Goal: Transaction & Acquisition: Purchase product/service

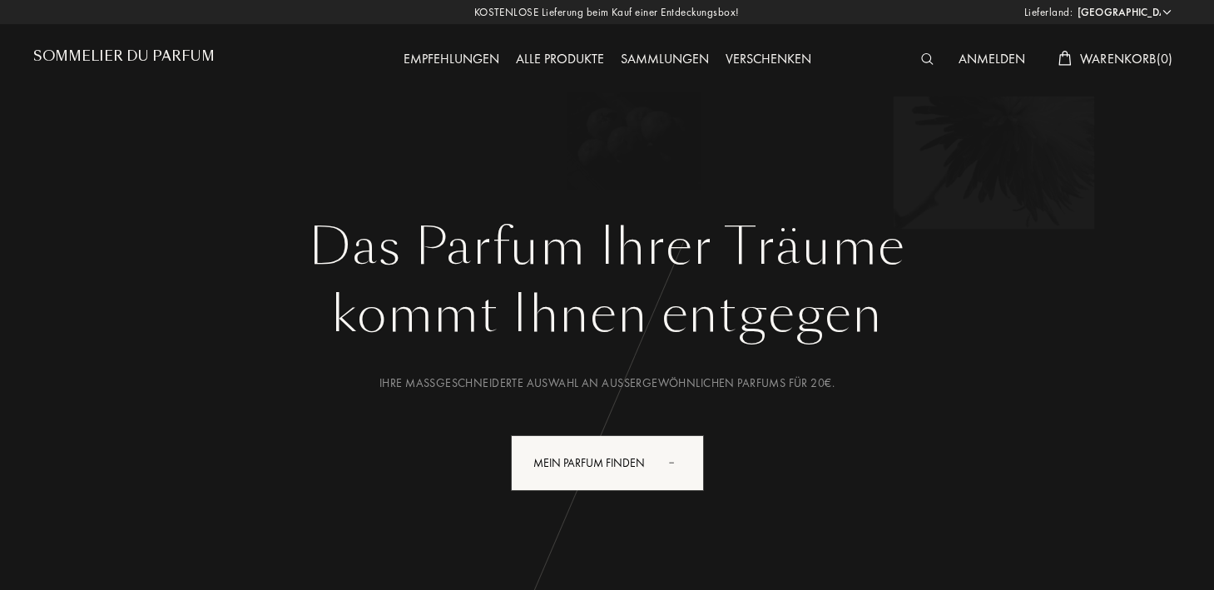
select select "DE"
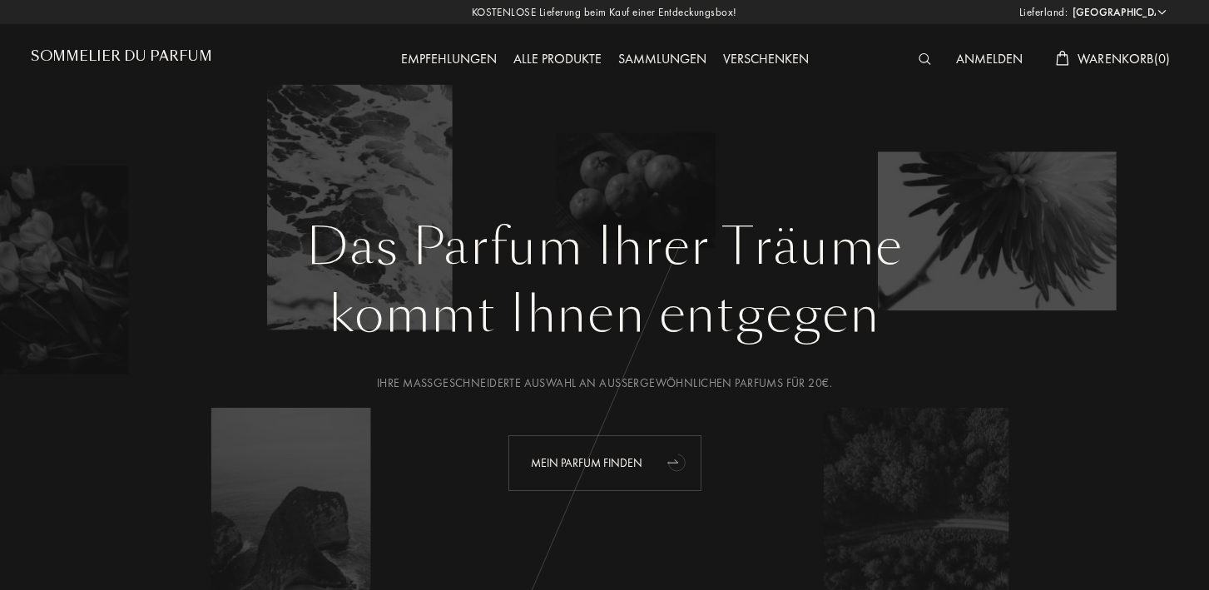
click at [649, 475] on div "Mein Parfum finden" at bounding box center [605, 463] width 193 height 56
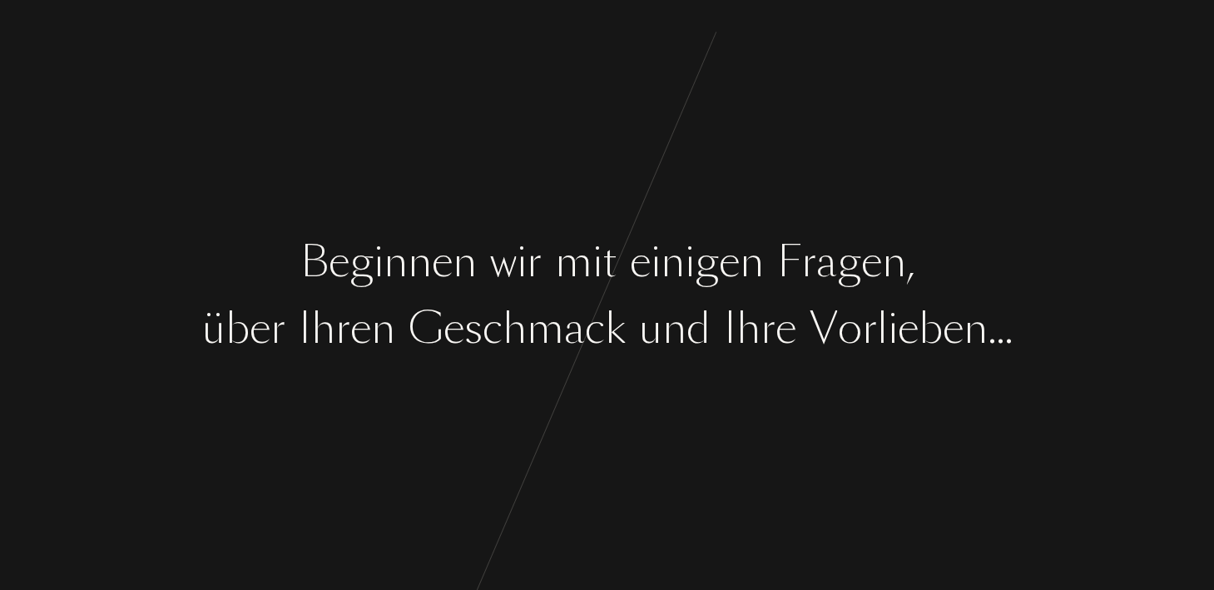
click at [593, 246] on div "i" at bounding box center [598, 262] width 10 height 62
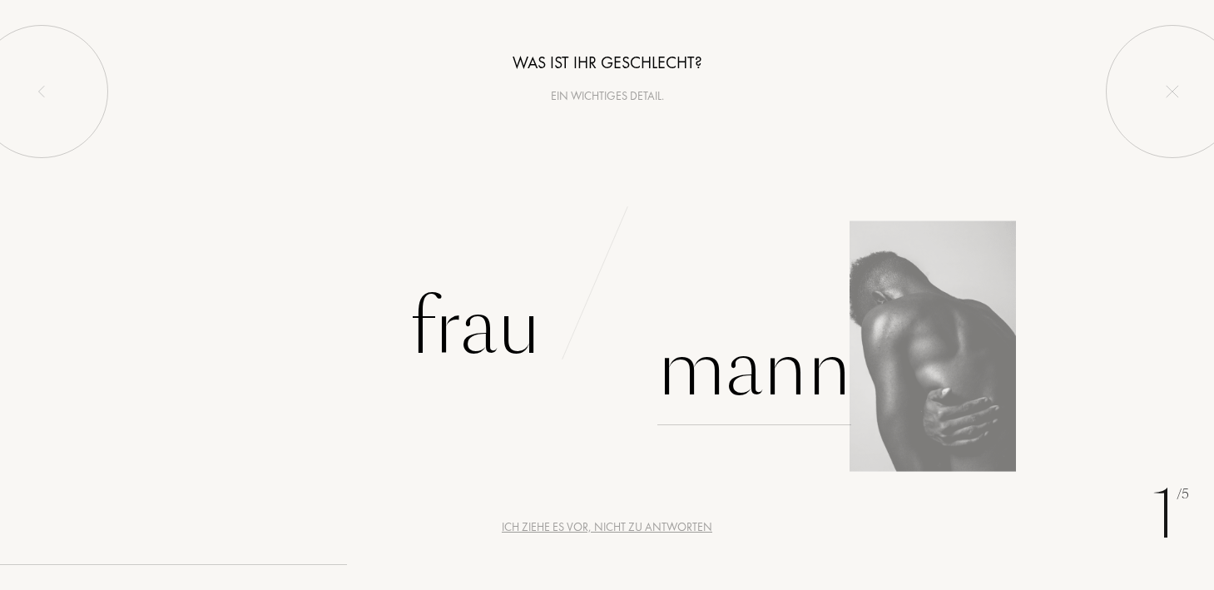
click at [688, 355] on div "Mann" at bounding box center [755, 369] width 194 height 112
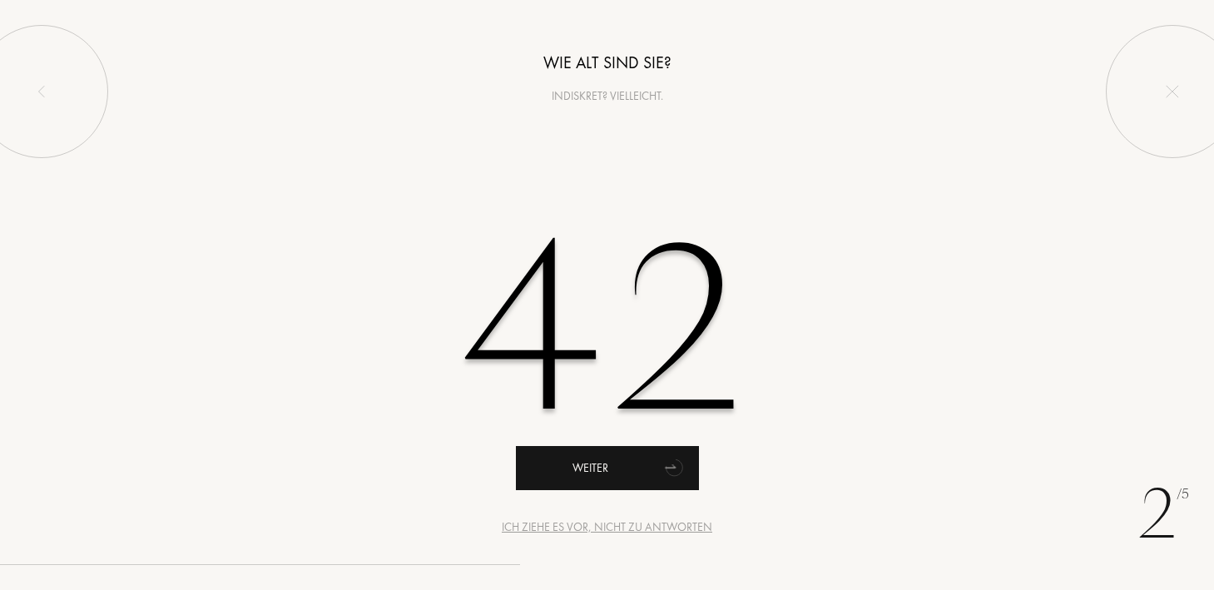
type input "42"
click at [642, 480] on div "Weiter" at bounding box center [607, 468] width 183 height 44
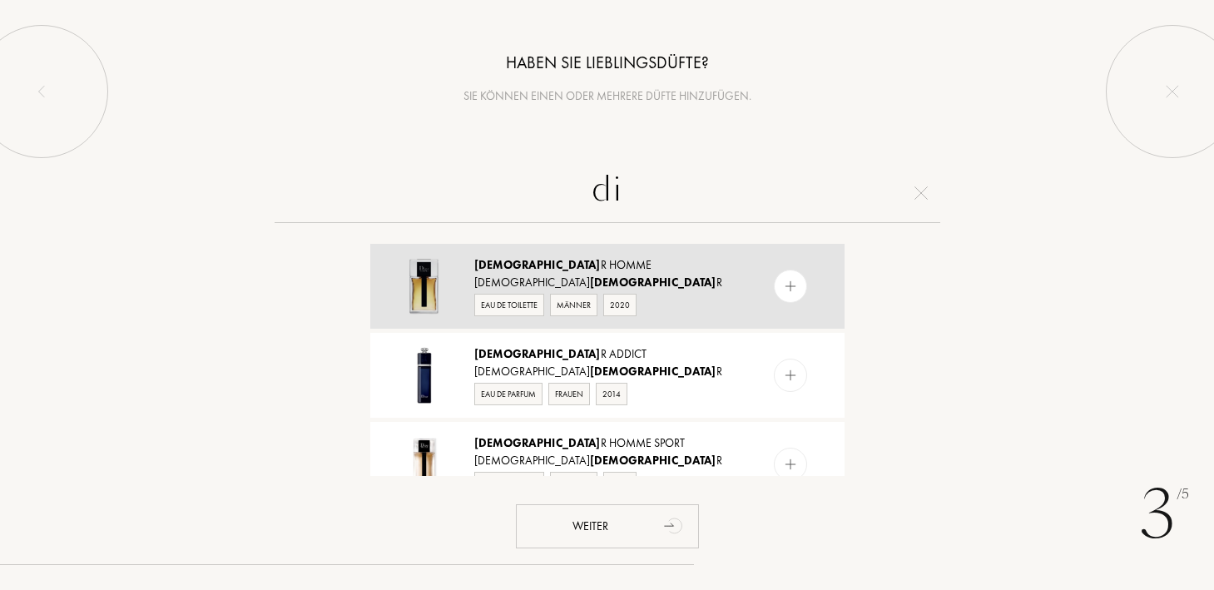
type input "d"
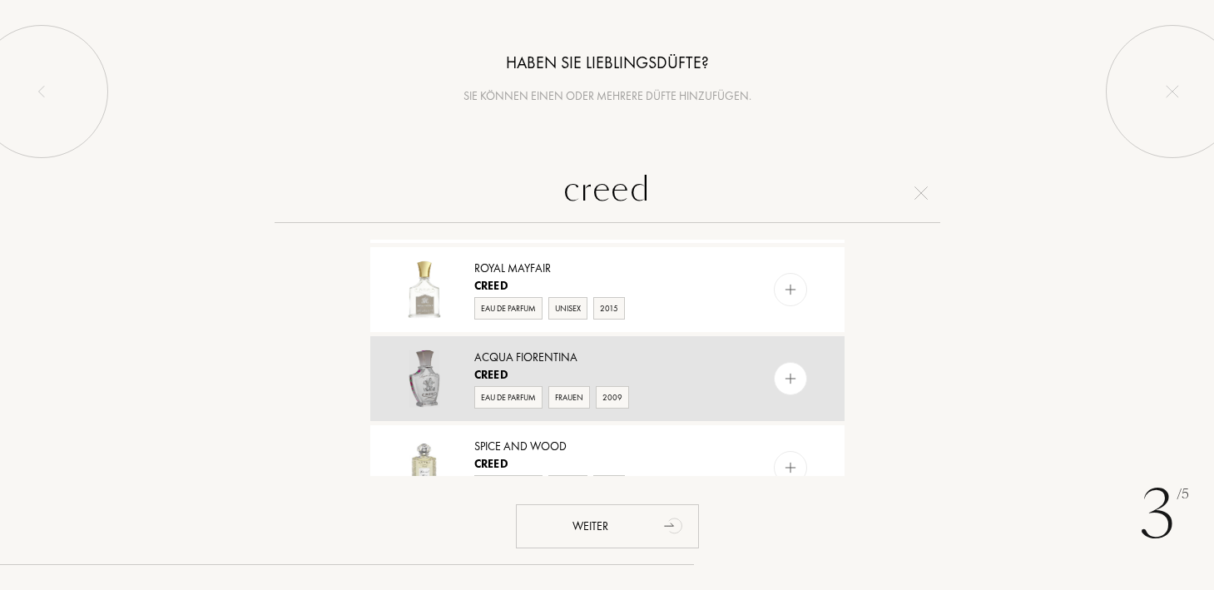
scroll to position [1509, 0]
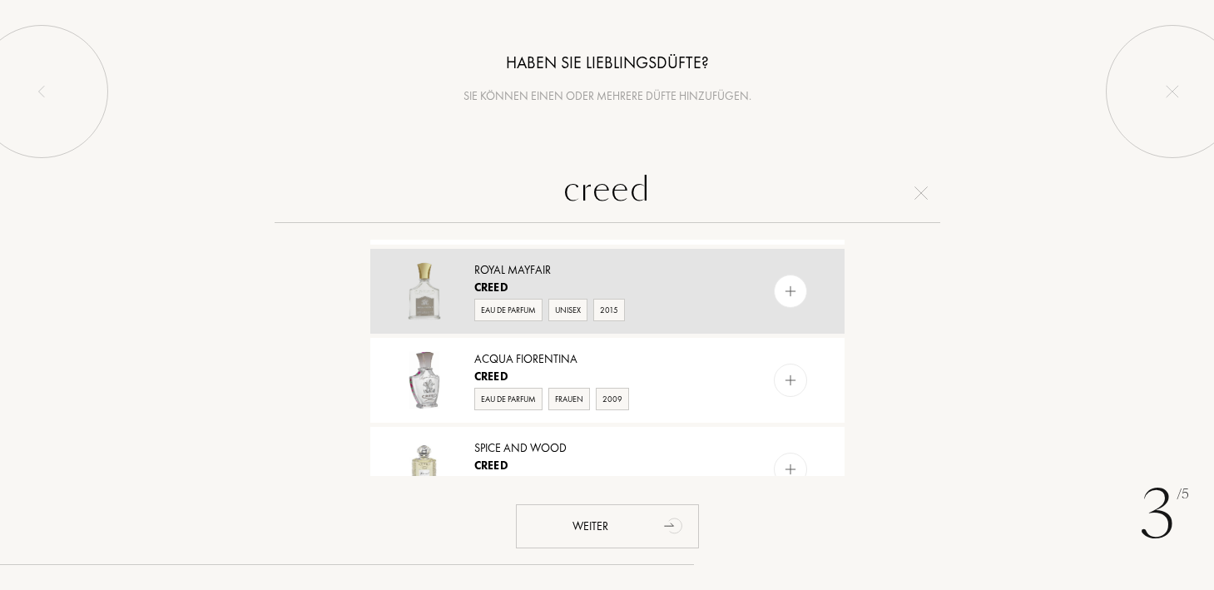
type input "creed"
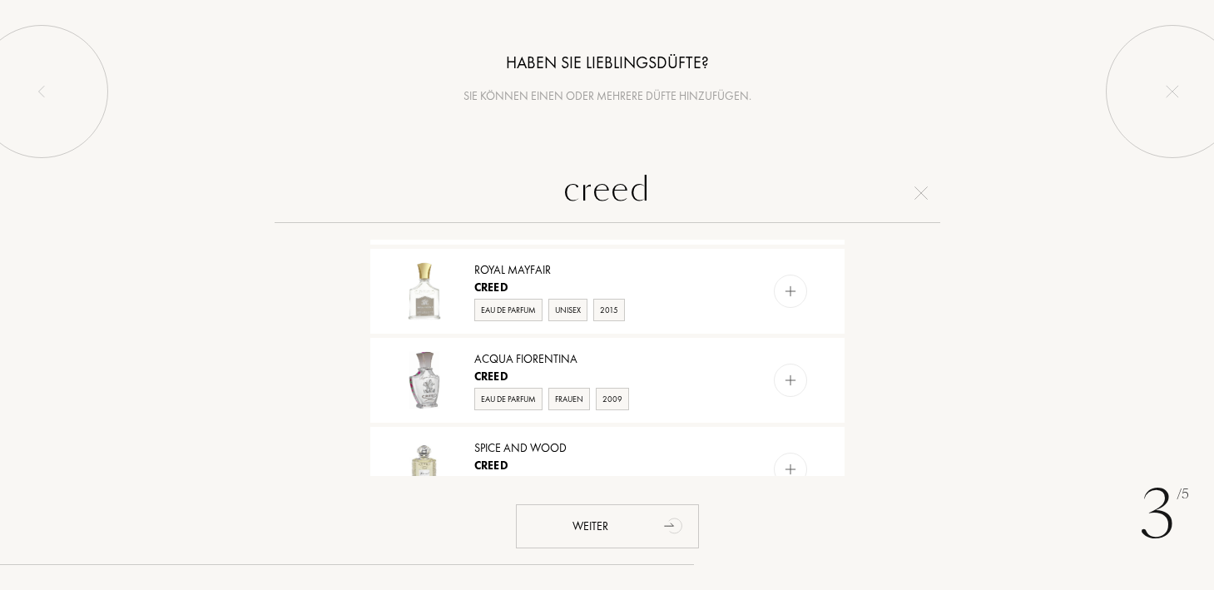
click at [1005, 253] on div "creed Creed Pour Enfants Creed Unisex 2015 Aventus Creed Eau de Parfum Männer 2…" at bounding box center [607, 319] width 1214 height 313
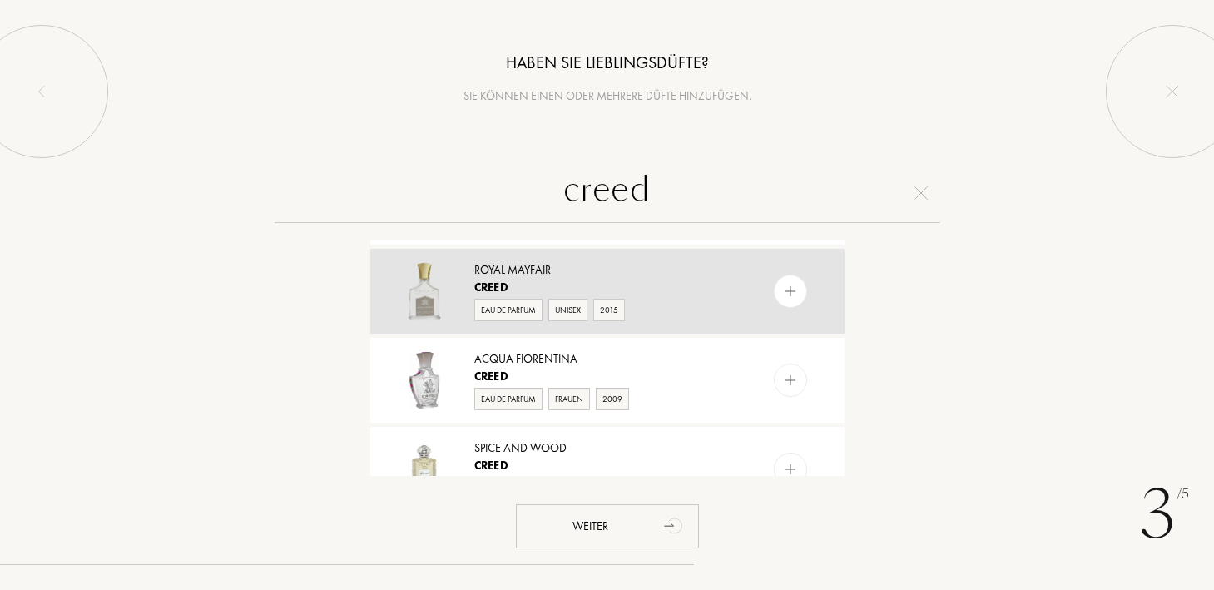
click at [796, 284] on div at bounding box center [790, 291] width 33 height 33
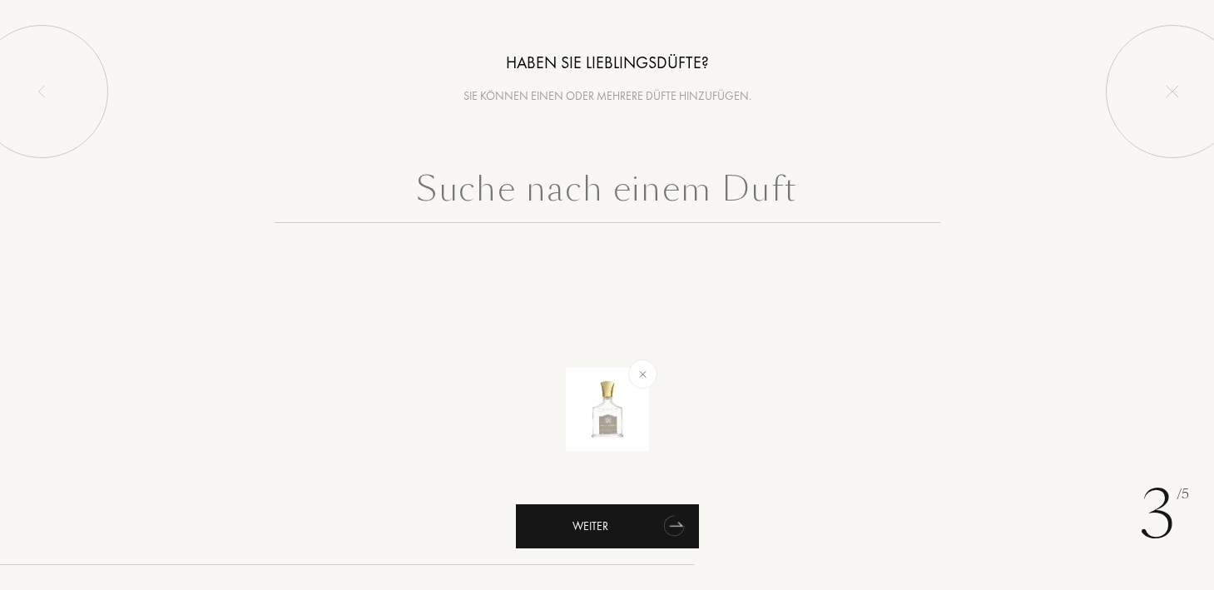
click at [658, 519] on icon "animation" at bounding box center [674, 525] width 33 height 33
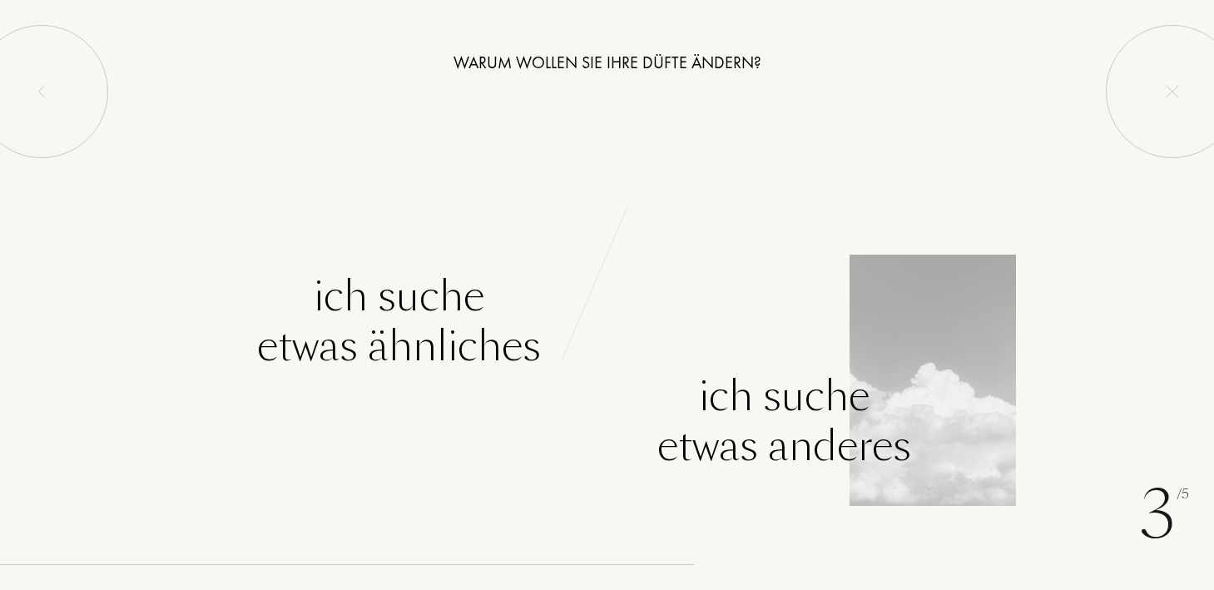
click at [725, 434] on div "Ich suche etwas anderes" at bounding box center [785, 421] width 254 height 100
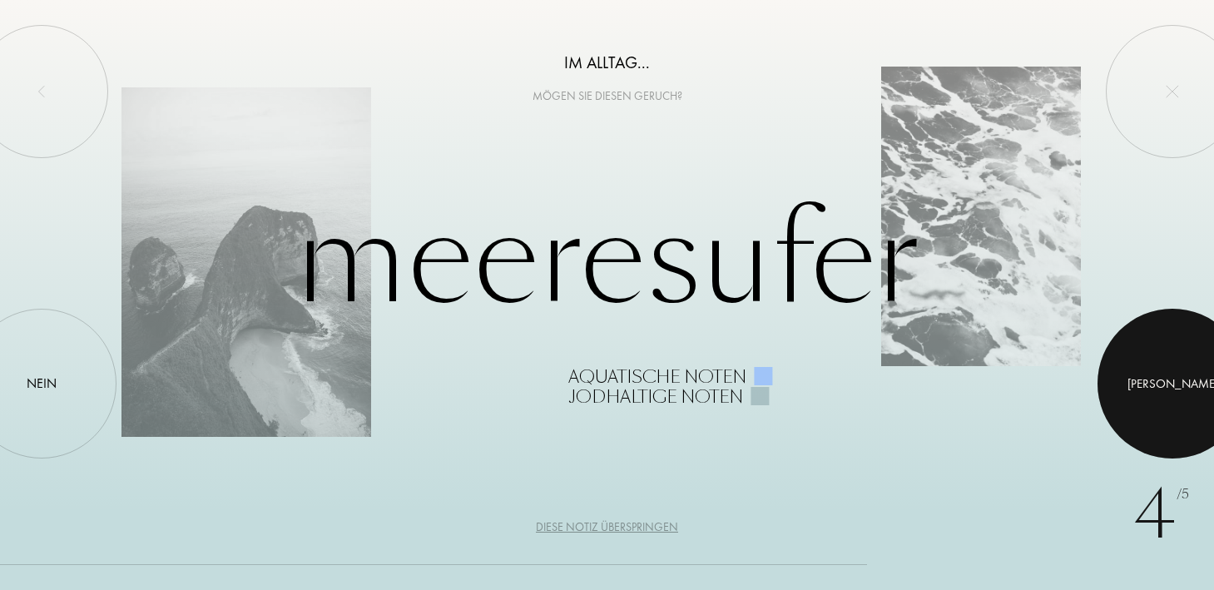
click at [1147, 382] on div at bounding box center [1173, 384] width 150 height 150
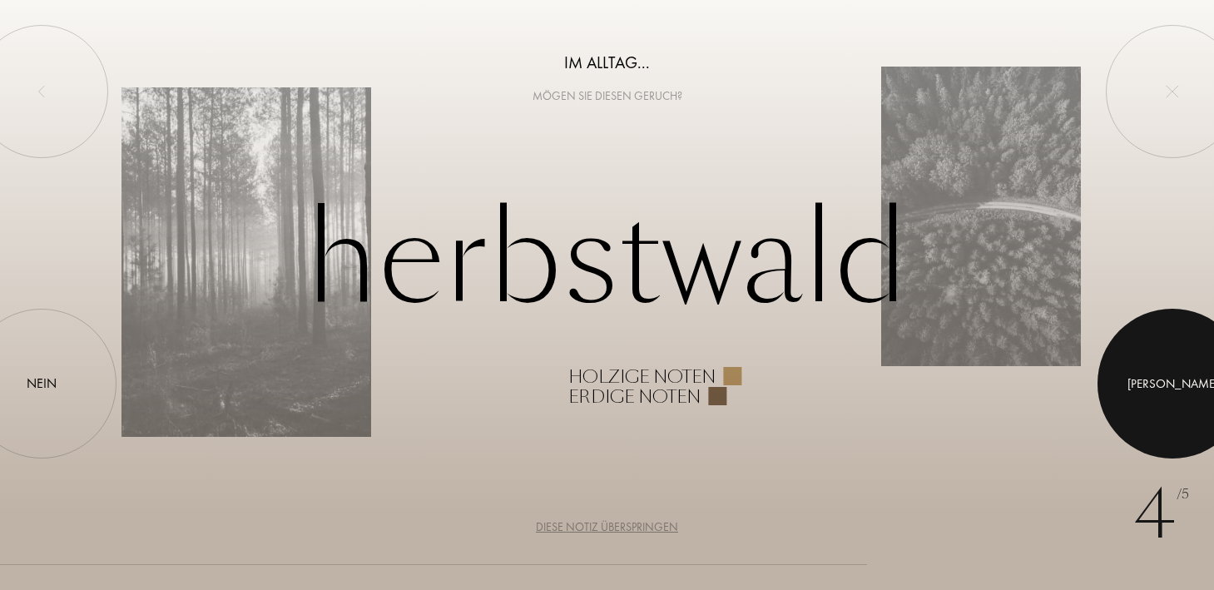
click at [1144, 391] on div at bounding box center [1173, 384] width 150 height 150
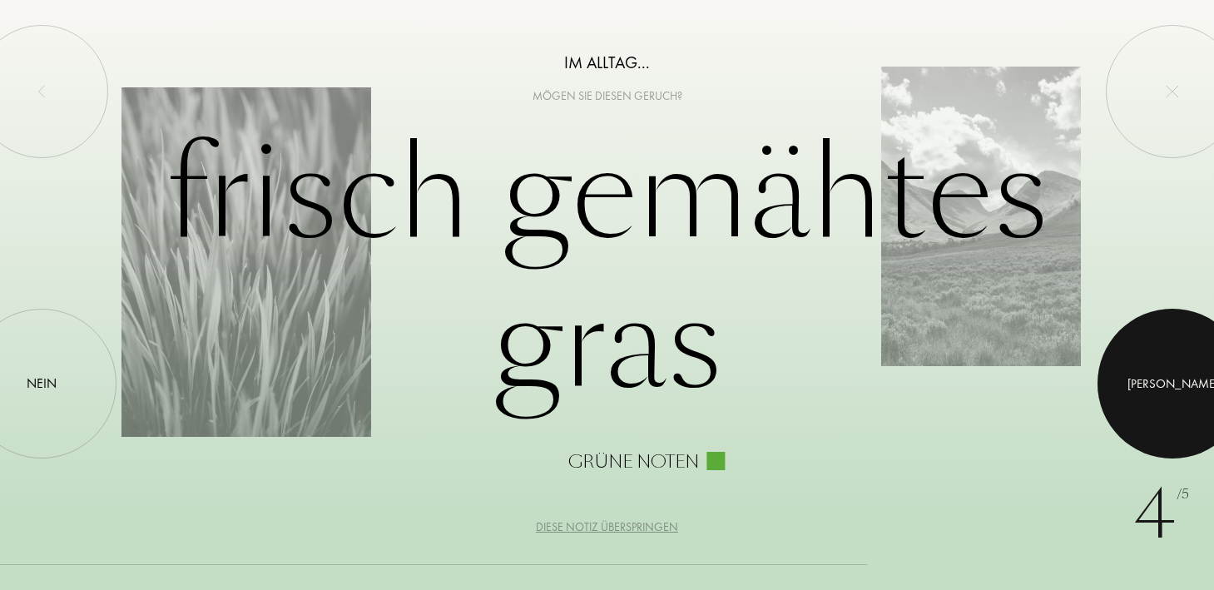
click at [1127, 390] on div at bounding box center [1173, 384] width 150 height 150
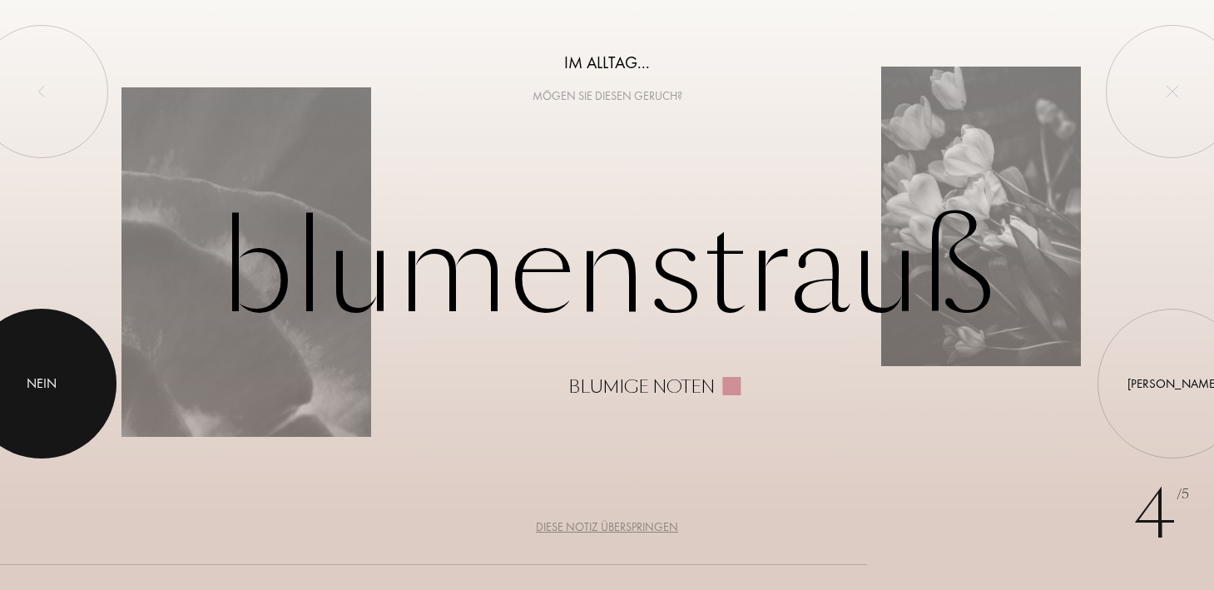
click at [69, 360] on div at bounding box center [42, 384] width 150 height 150
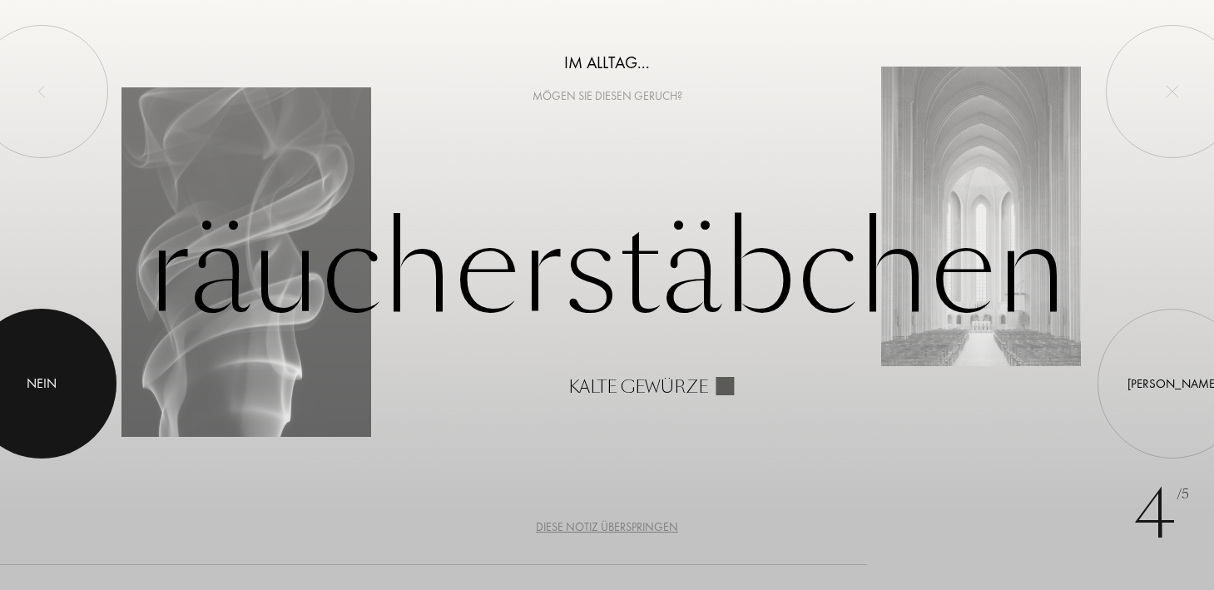
click at [76, 397] on div at bounding box center [42, 384] width 150 height 150
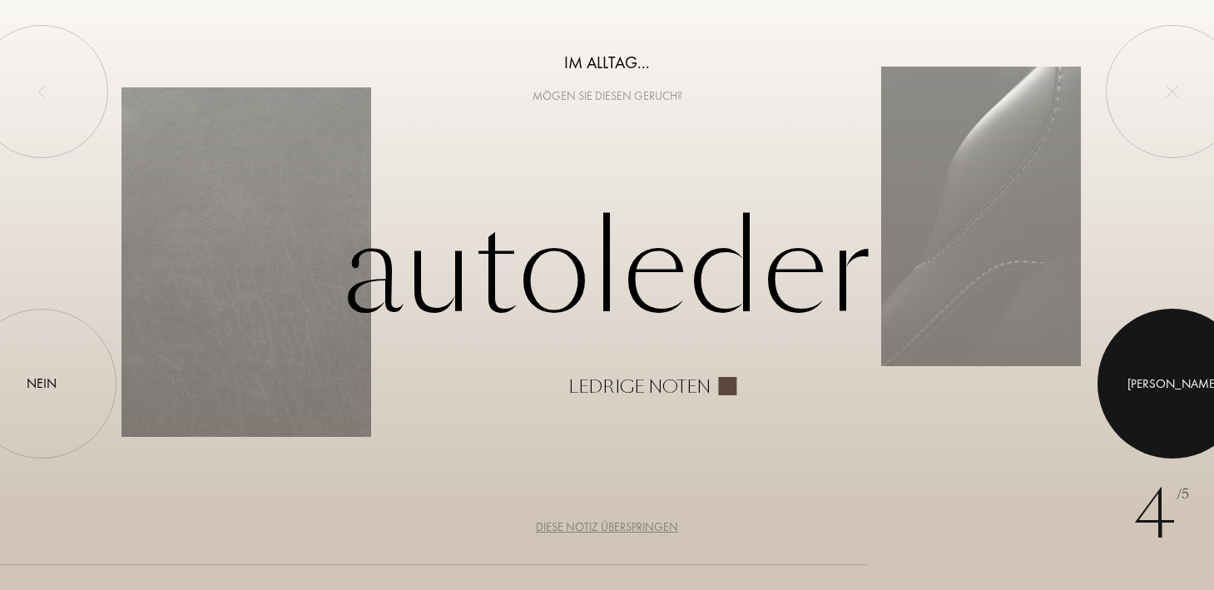
click at [1169, 380] on div "Ja" at bounding box center [1173, 384] width 91 height 19
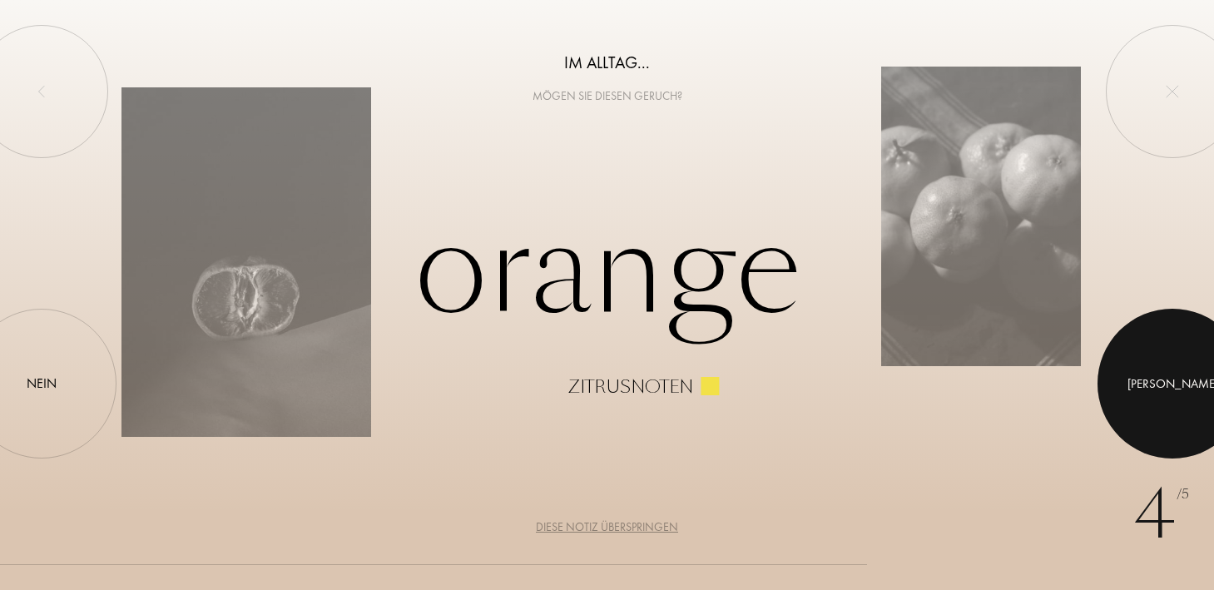
click at [1190, 395] on div at bounding box center [1173, 384] width 150 height 150
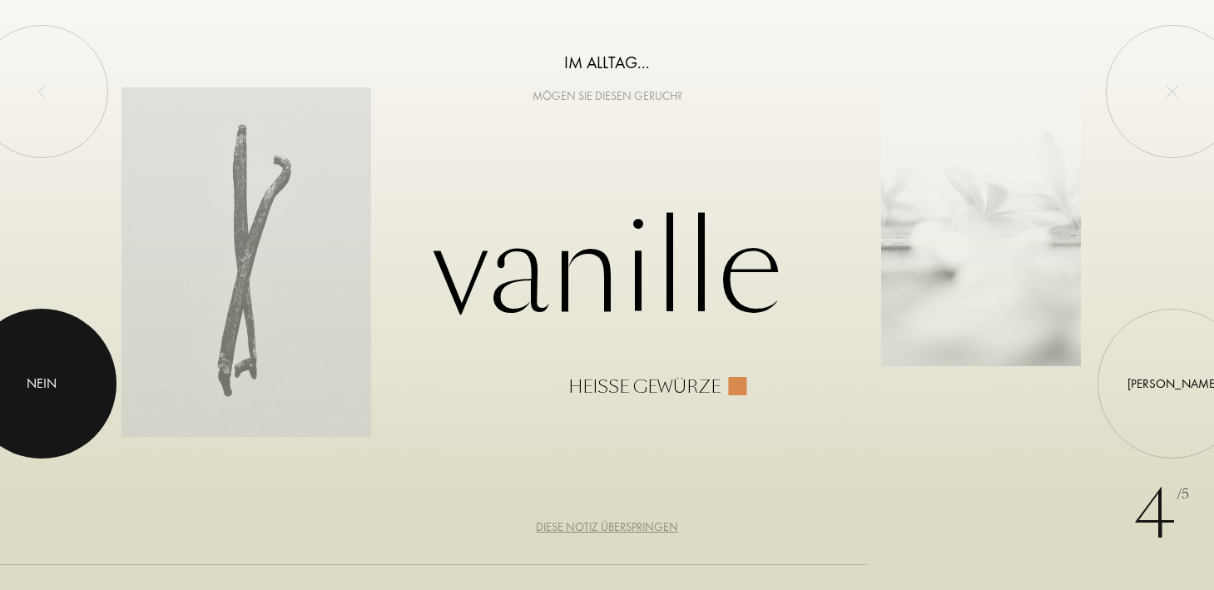
click at [22, 351] on div "Nein" at bounding box center [42, 384] width 150 height 150
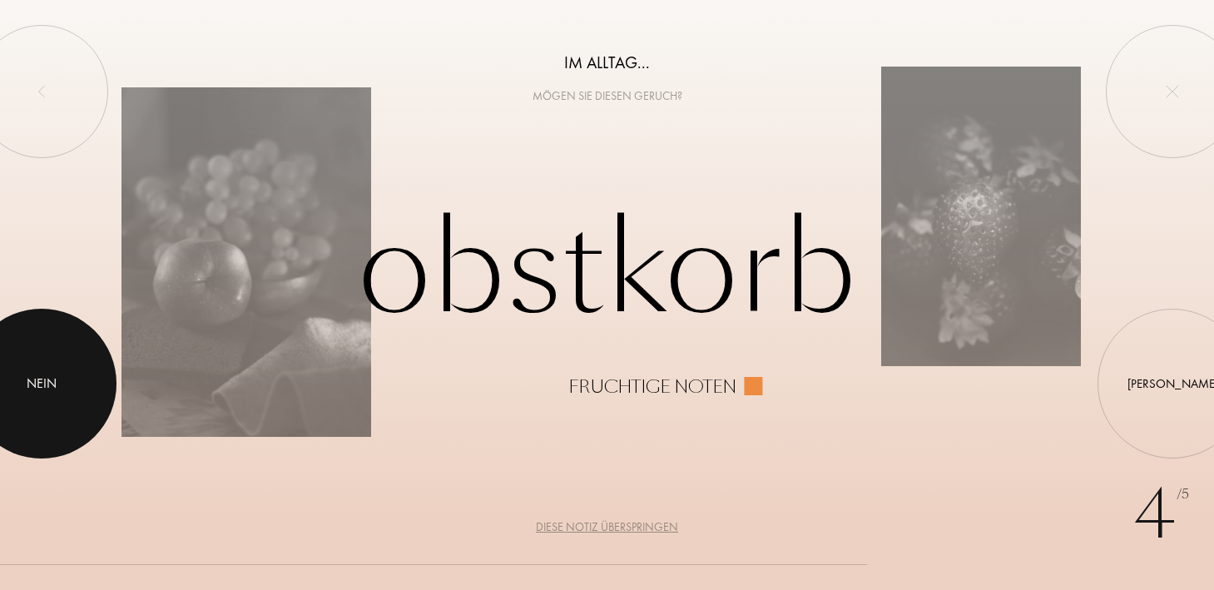
click at [46, 385] on div "Nein" at bounding box center [42, 384] width 30 height 20
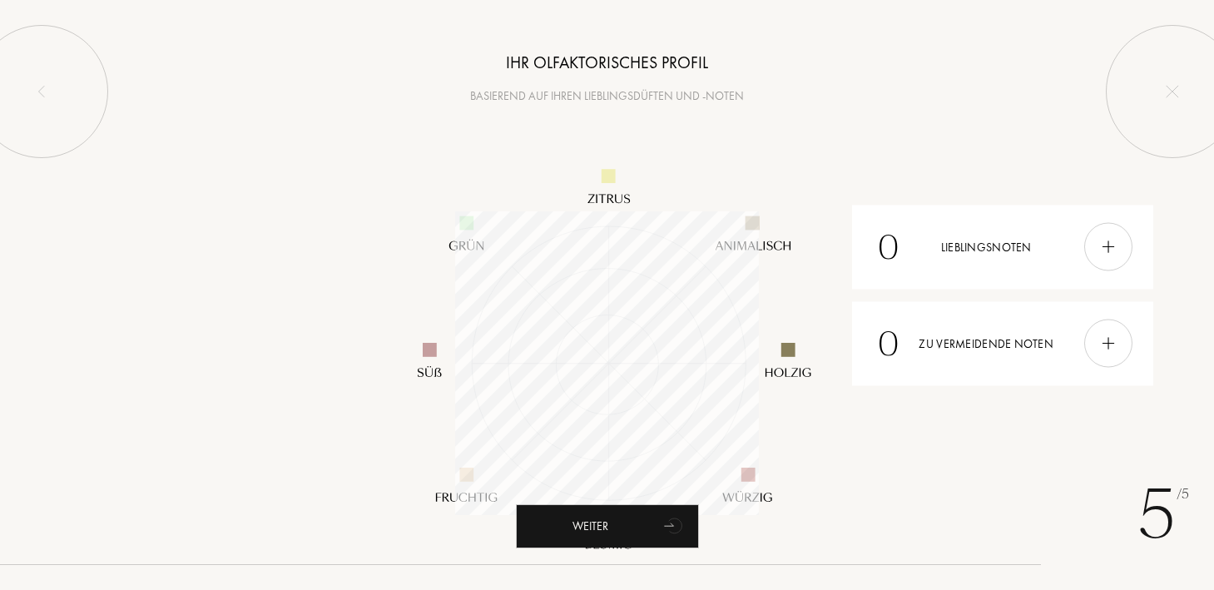
scroll to position [304, 304]
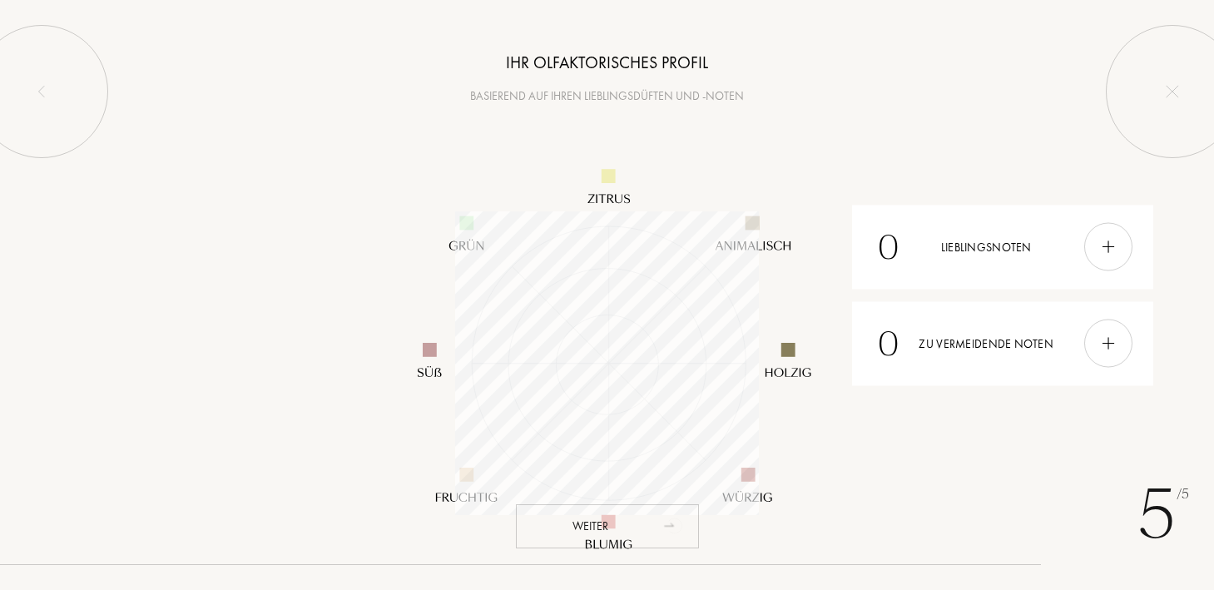
click at [635, 511] on div "Weiter" at bounding box center [607, 526] width 183 height 44
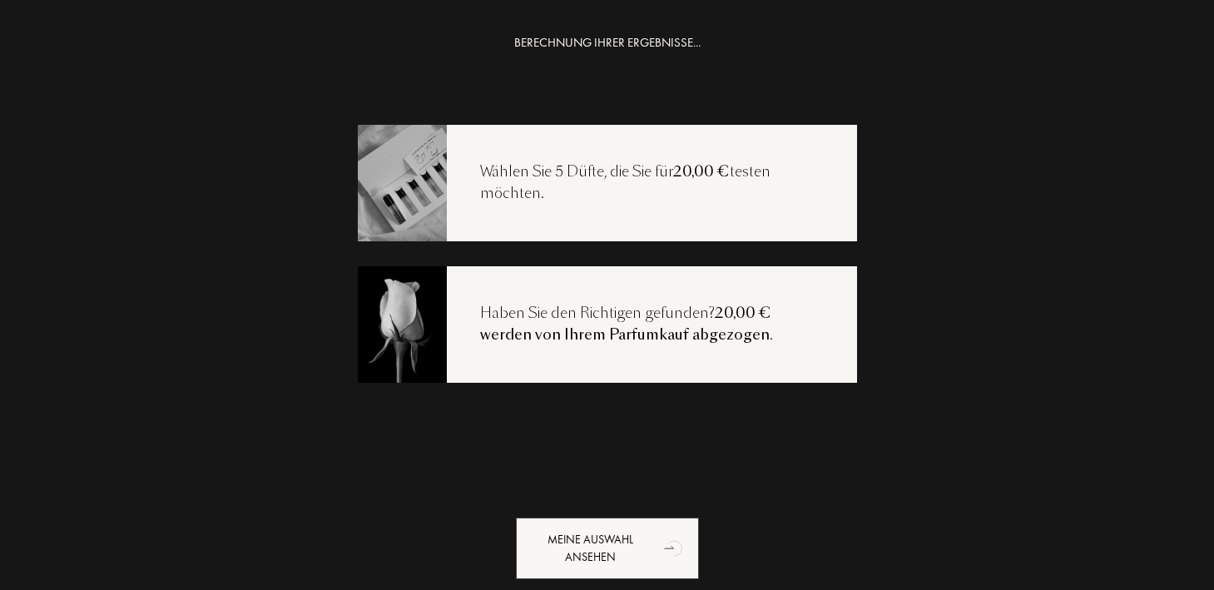
scroll to position [33, 0]
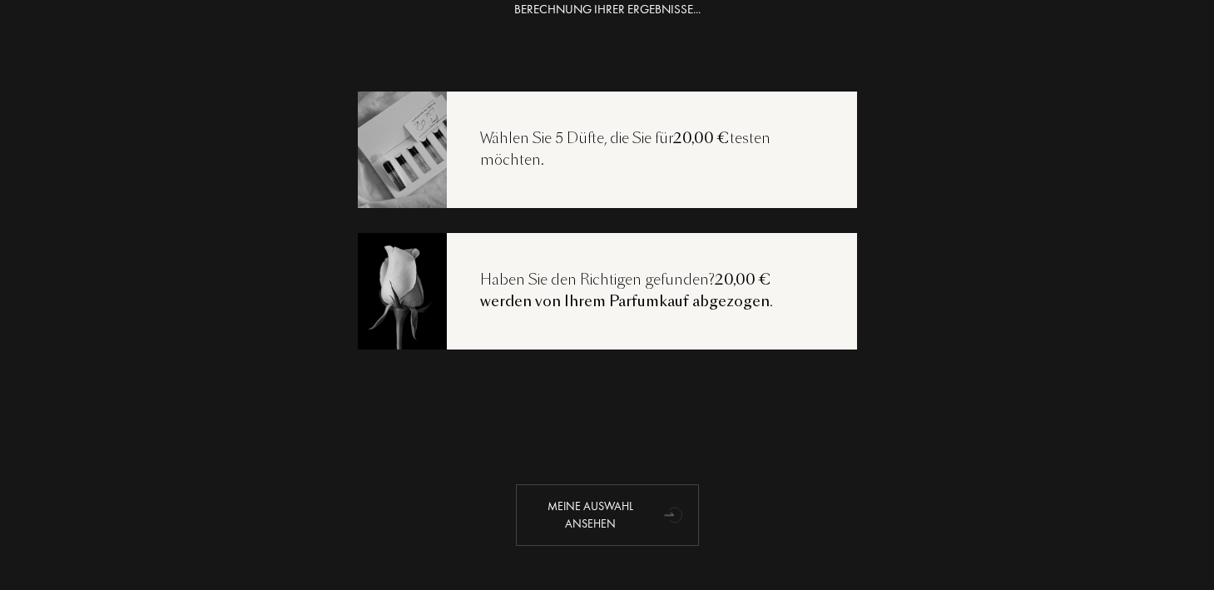
click at [663, 492] on div "Meine Auswahl ansehen" at bounding box center [607, 515] width 183 height 62
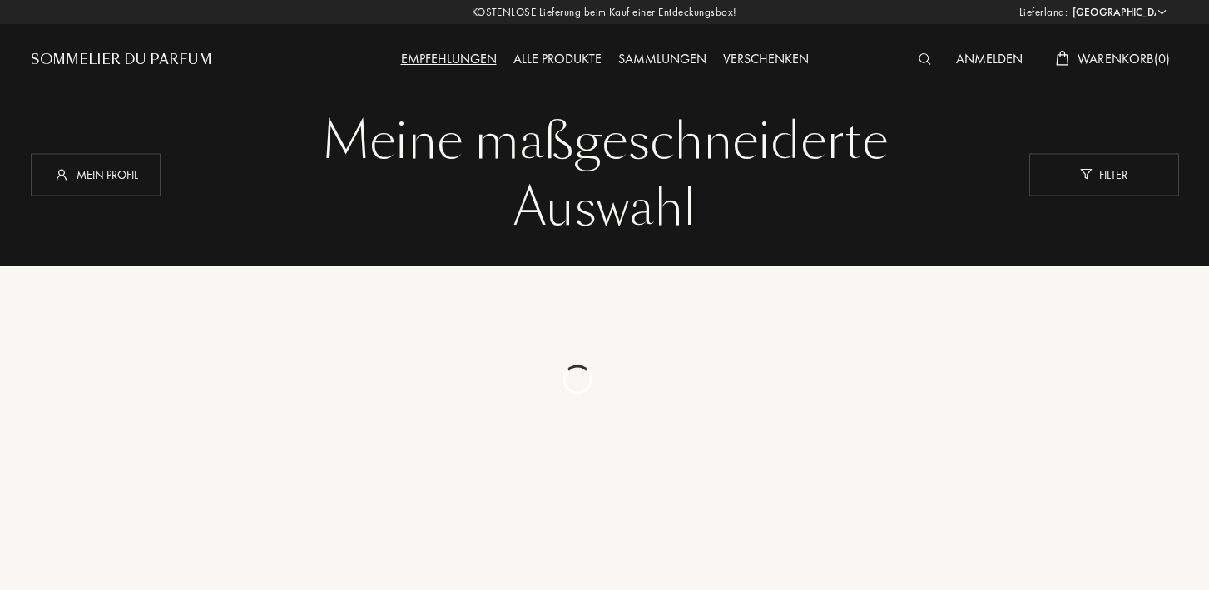
select select "DE"
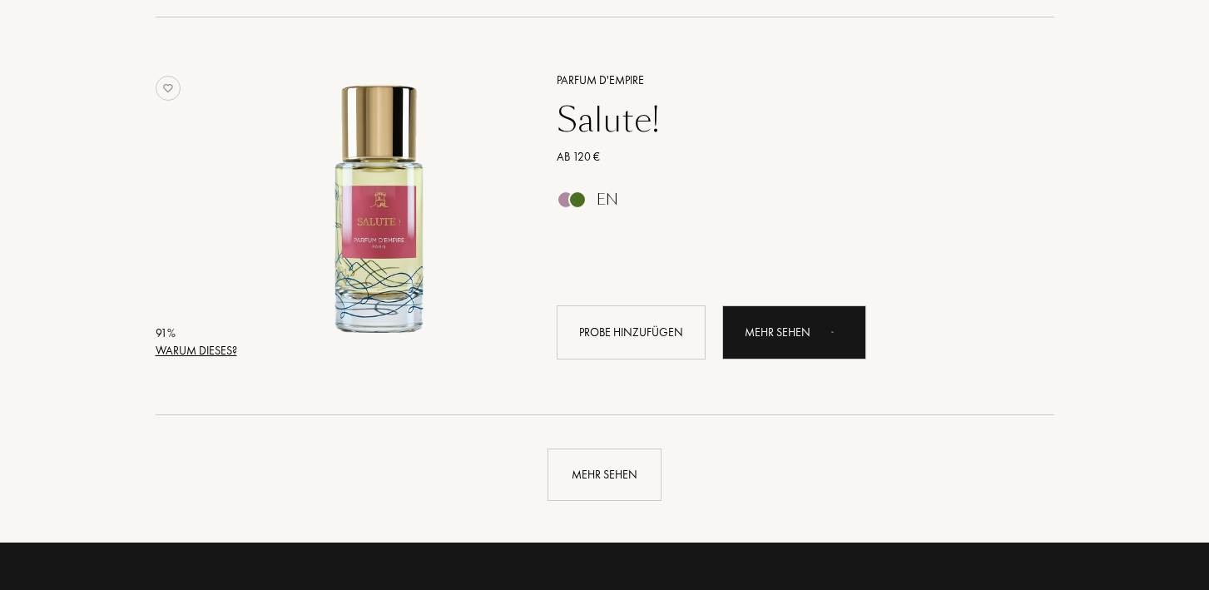
scroll to position [3822, 0]
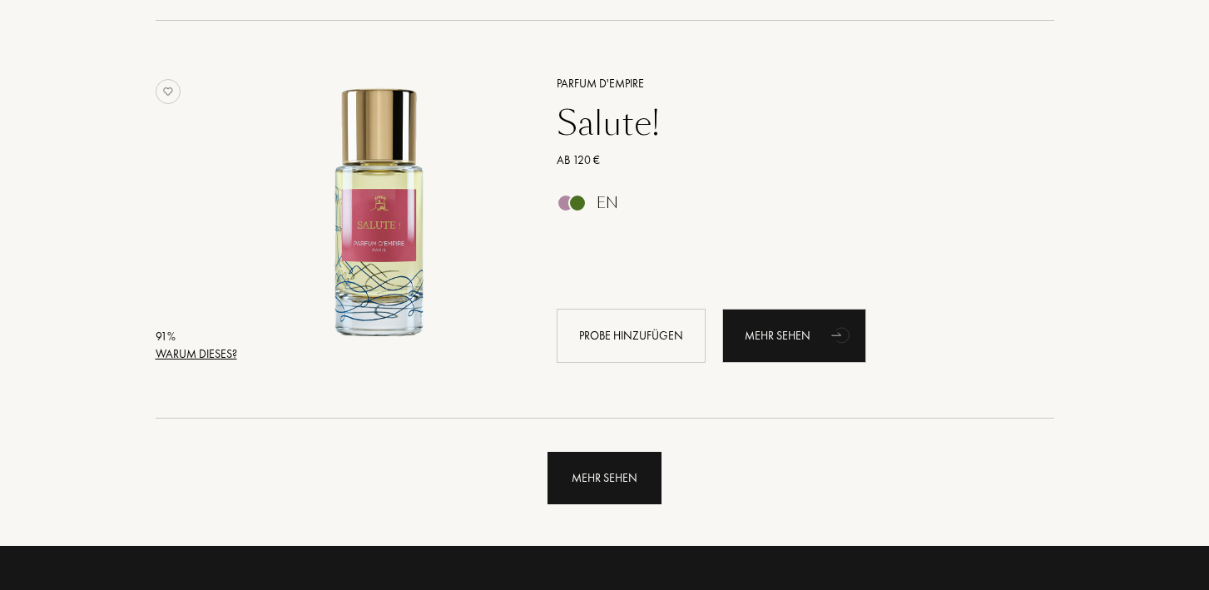
click at [606, 452] on div "Mehr sehen" at bounding box center [605, 478] width 114 height 52
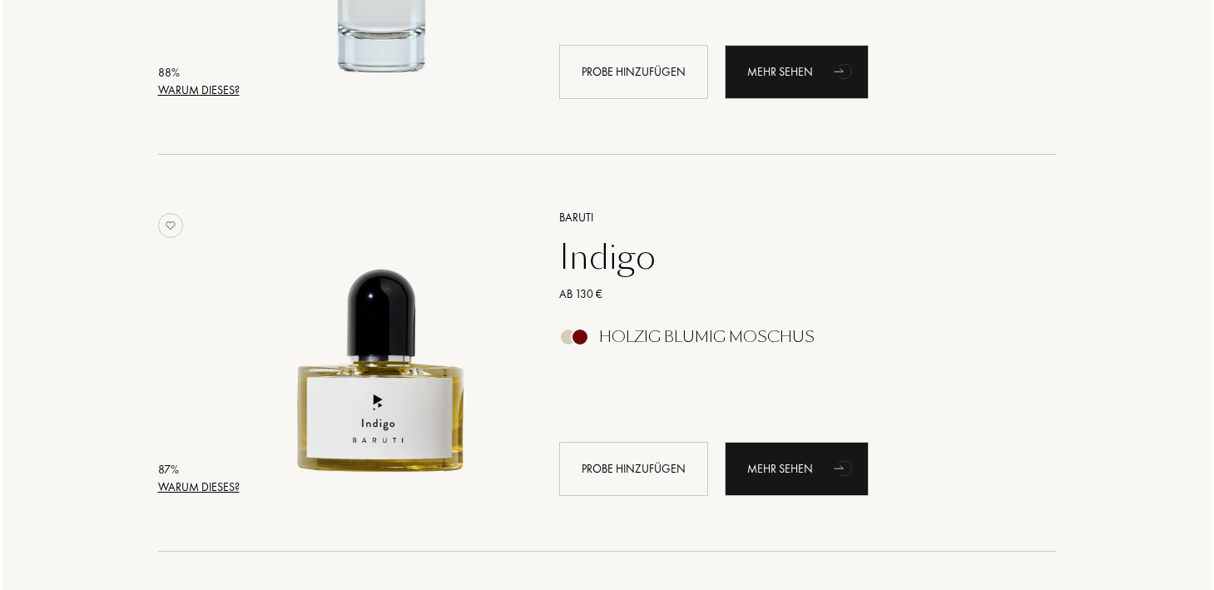
scroll to position [7270, 0]
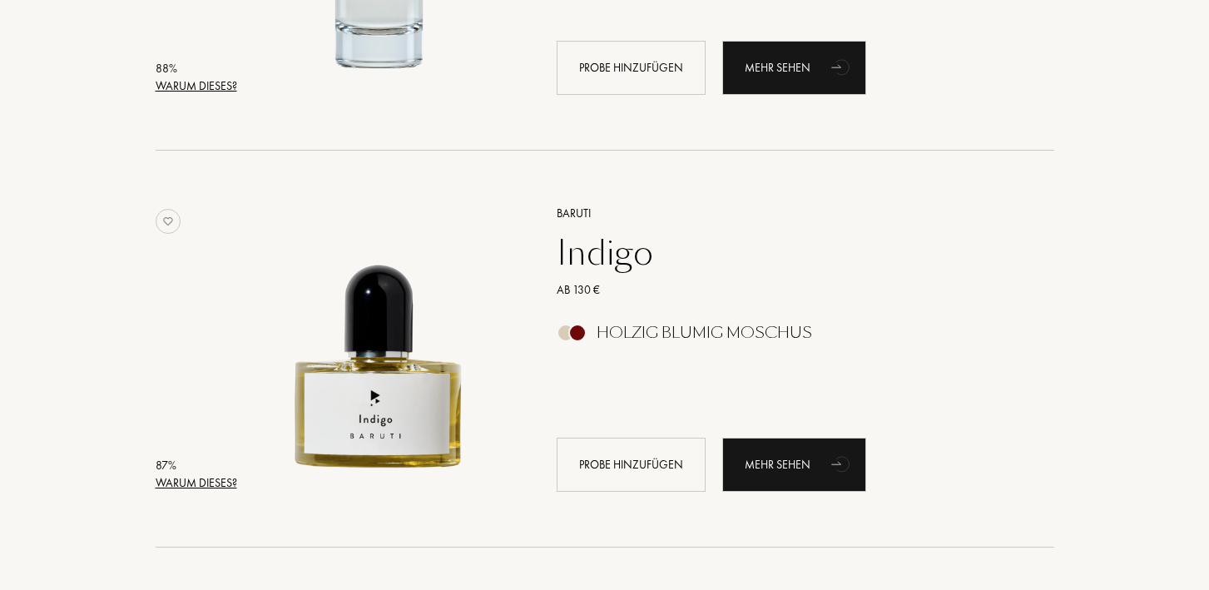
click at [191, 485] on div "Warum dieses?" at bounding box center [197, 482] width 82 height 17
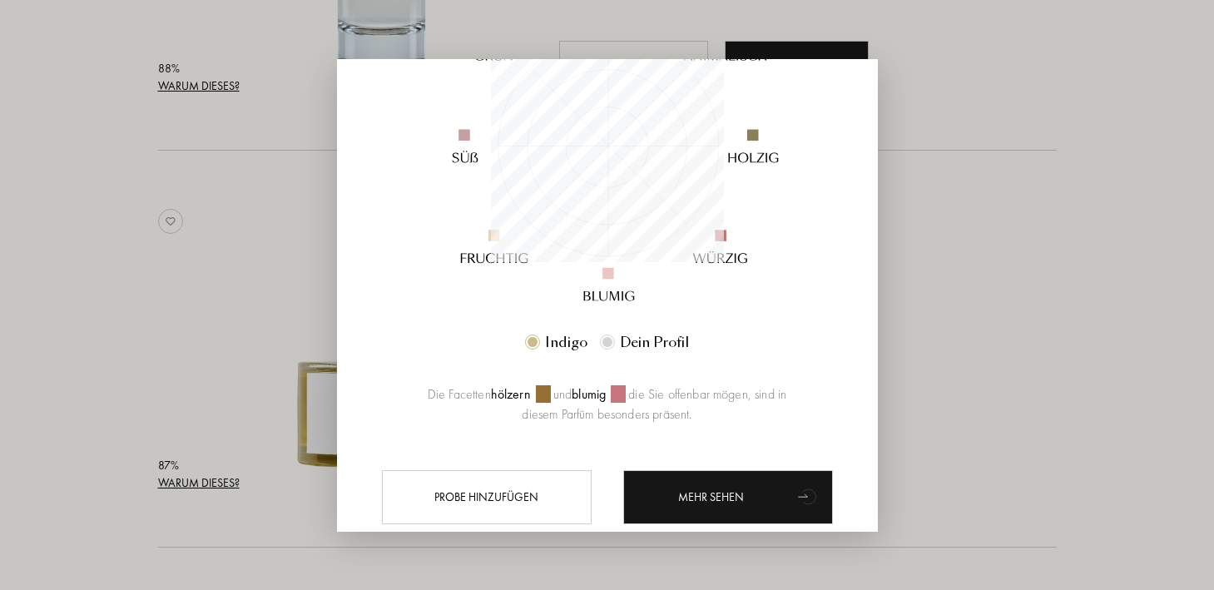
scroll to position [311, 0]
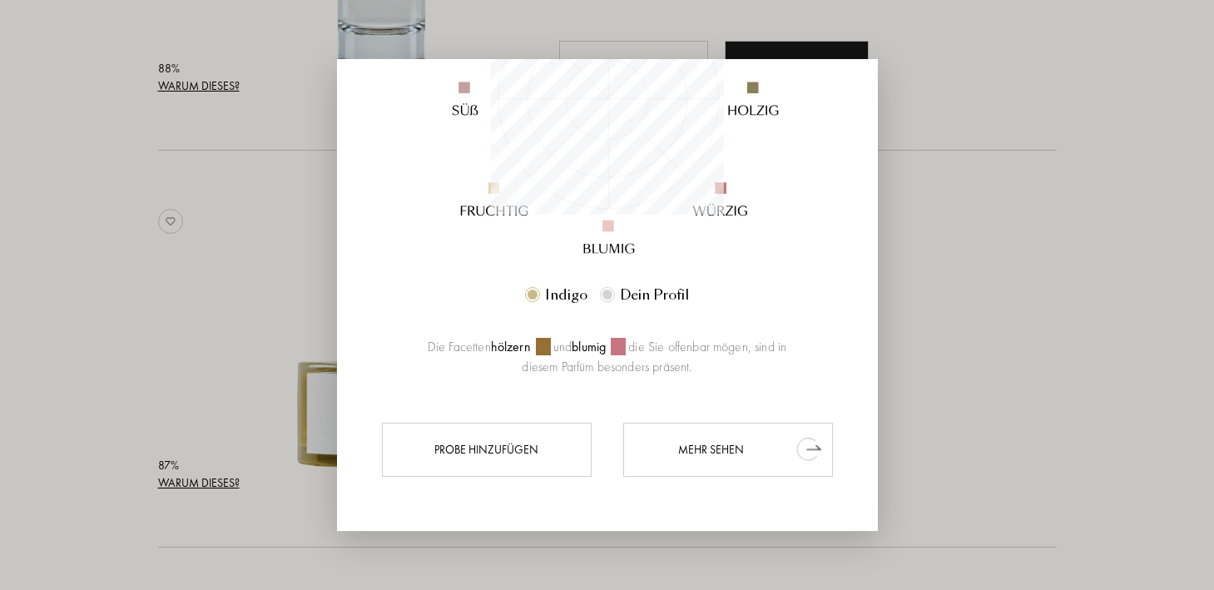
click at [683, 449] on div "Mehr sehen" at bounding box center [728, 450] width 210 height 54
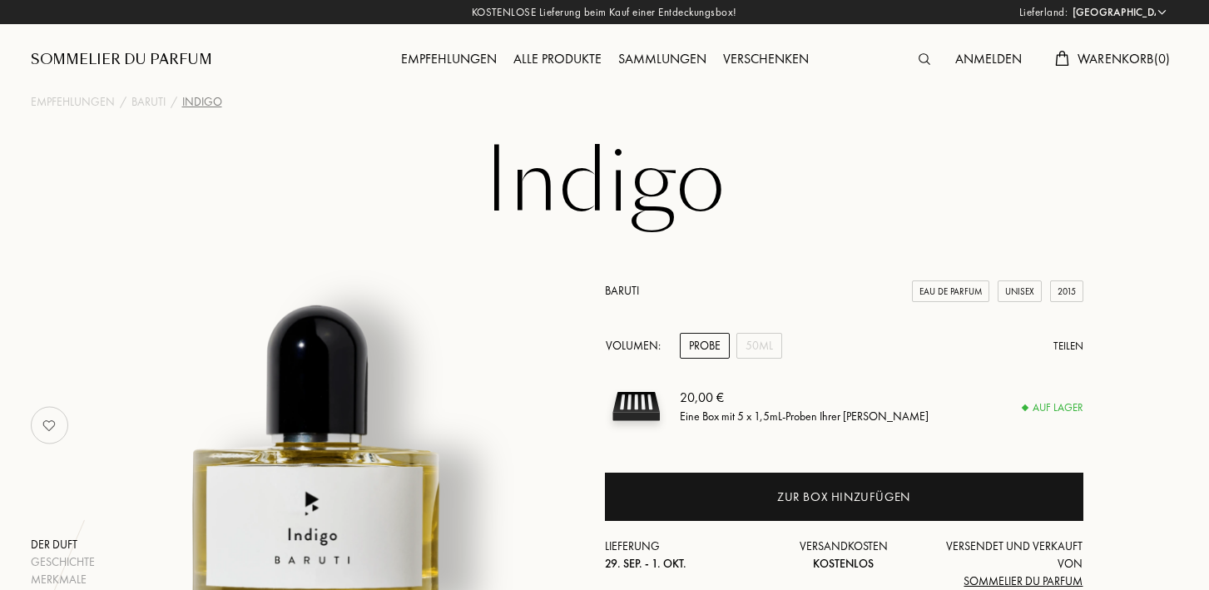
select select "DE"
